Goal: Find specific page/section: Find specific page/section

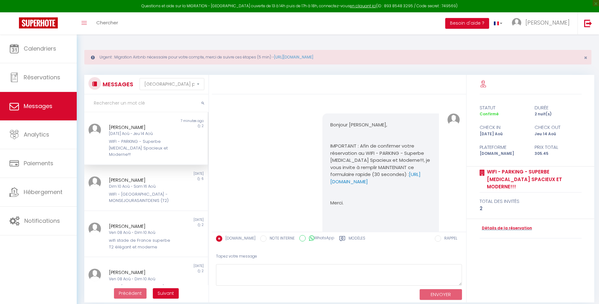
select select "message"
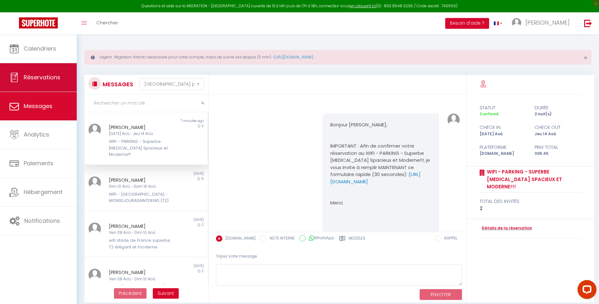
scroll to position [625, 0]
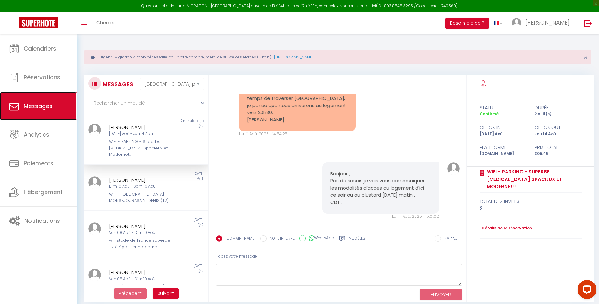
click at [39, 102] on span "Messages" at bounding box center [38, 106] width 29 height 8
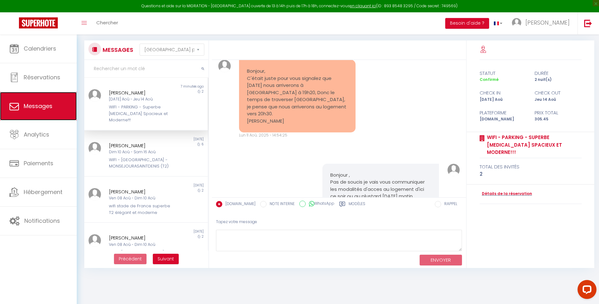
scroll to position [625, 0]
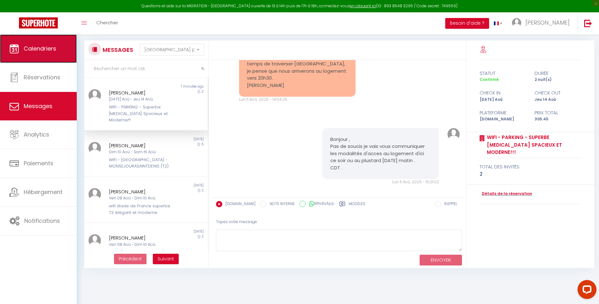
click at [52, 52] on span "Calendriers" at bounding box center [40, 49] width 33 height 8
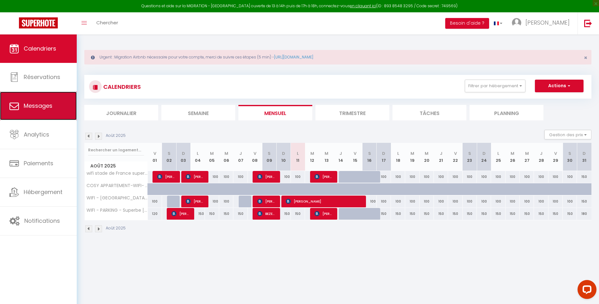
click at [42, 99] on link "Messages" at bounding box center [38, 106] width 77 height 28
select select "message"
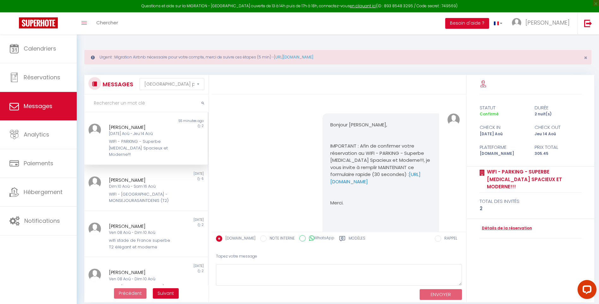
scroll to position [625, 0]
